Goal: Task Accomplishment & Management: Use online tool/utility

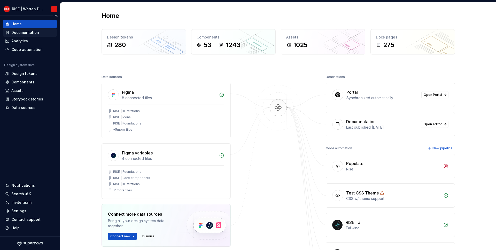
click at [34, 33] on div "Documentation" at bounding box center [25, 32] width 28 height 5
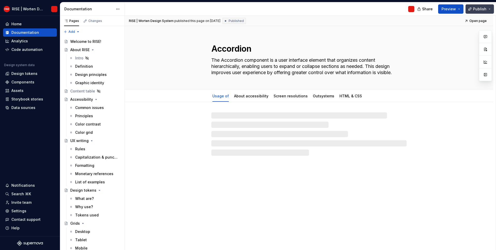
click at [482, 9] on span "Publish" at bounding box center [479, 8] width 13 height 5
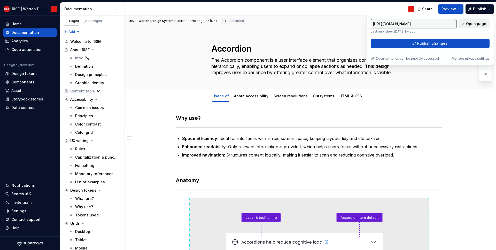
click at [477, 24] on span "Open page" at bounding box center [476, 23] width 20 height 5
type textarea "*"
